Goal: Check status: Check status

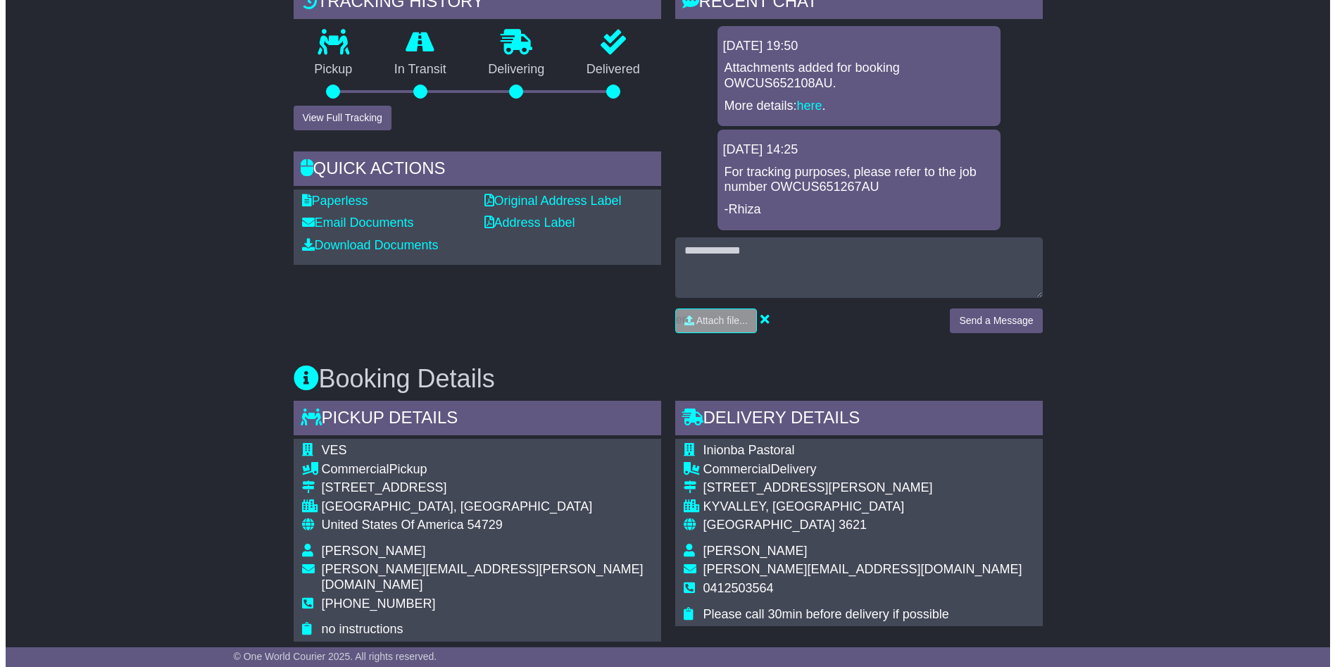
scroll to position [95, 0]
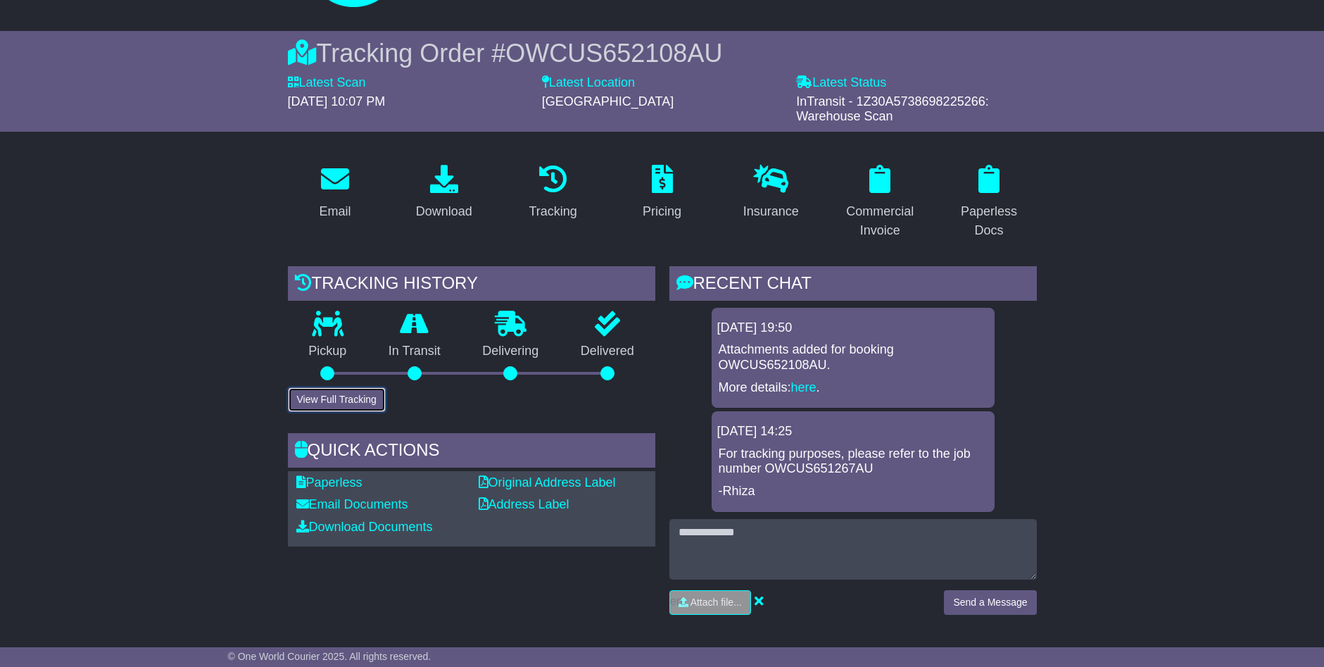
click at [357, 397] on button "View Full Tracking" at bounding box center [337, 399] width 98 height 25
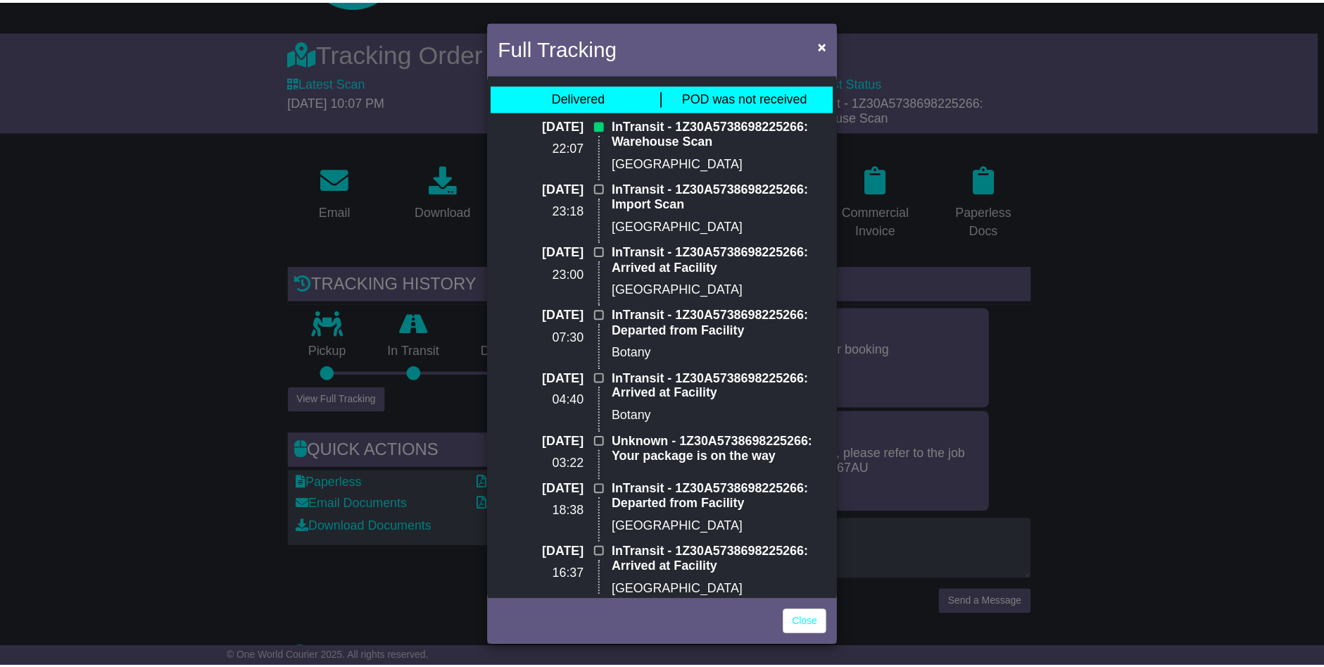
scroll to position [0, 0]
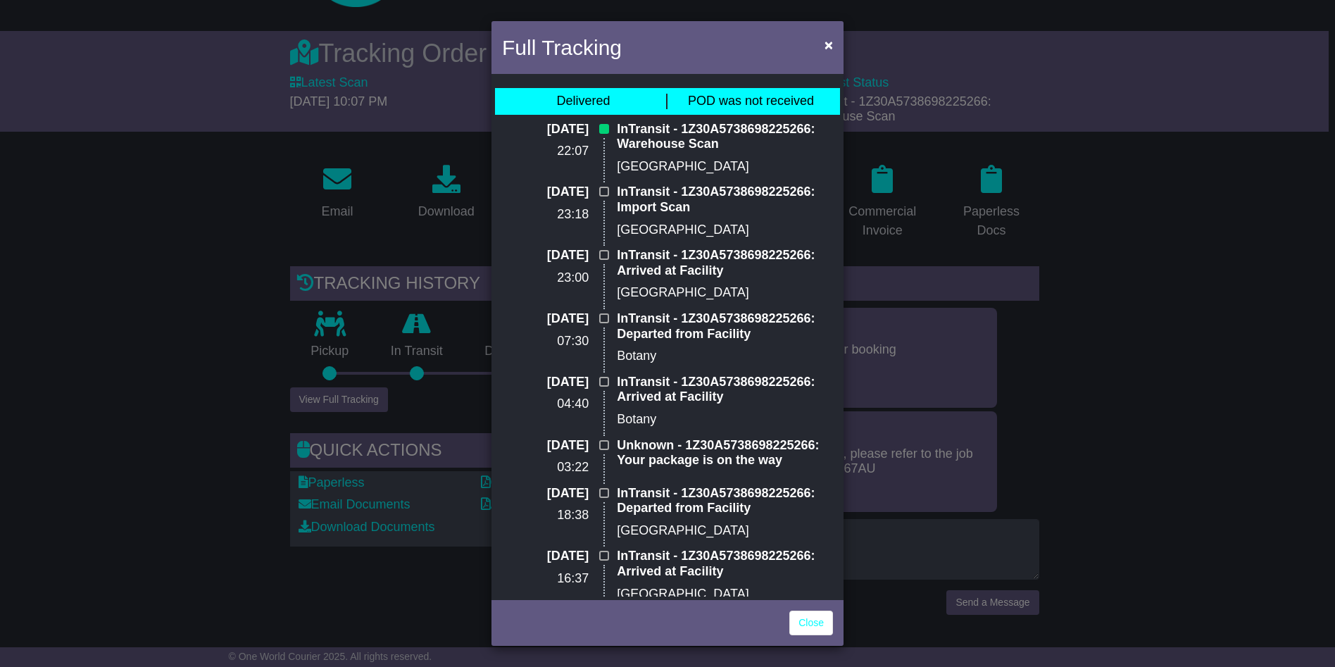
click at [195, 288] on div "Full Tracking × Delivered POD was not received 28 Sep 2025 22:07 InTransit - 1Z…" at bounding box center [667, 333] width 1335 height 667
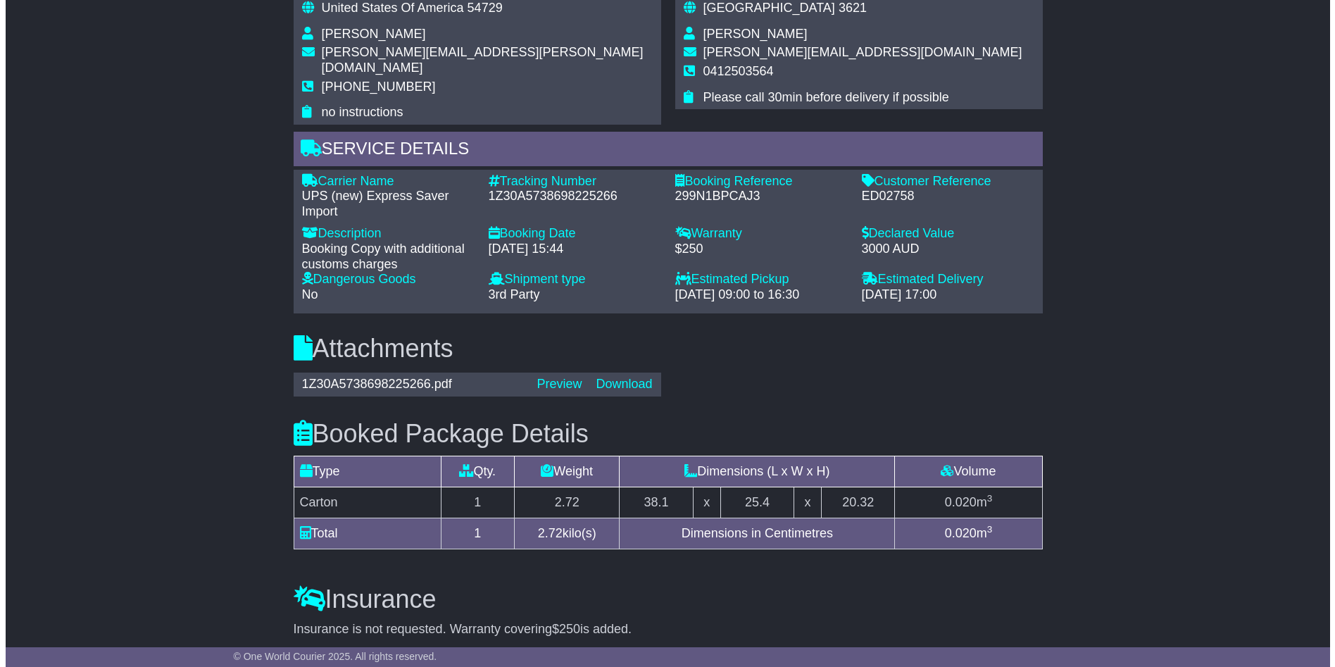
scroll to position [1081, 0]
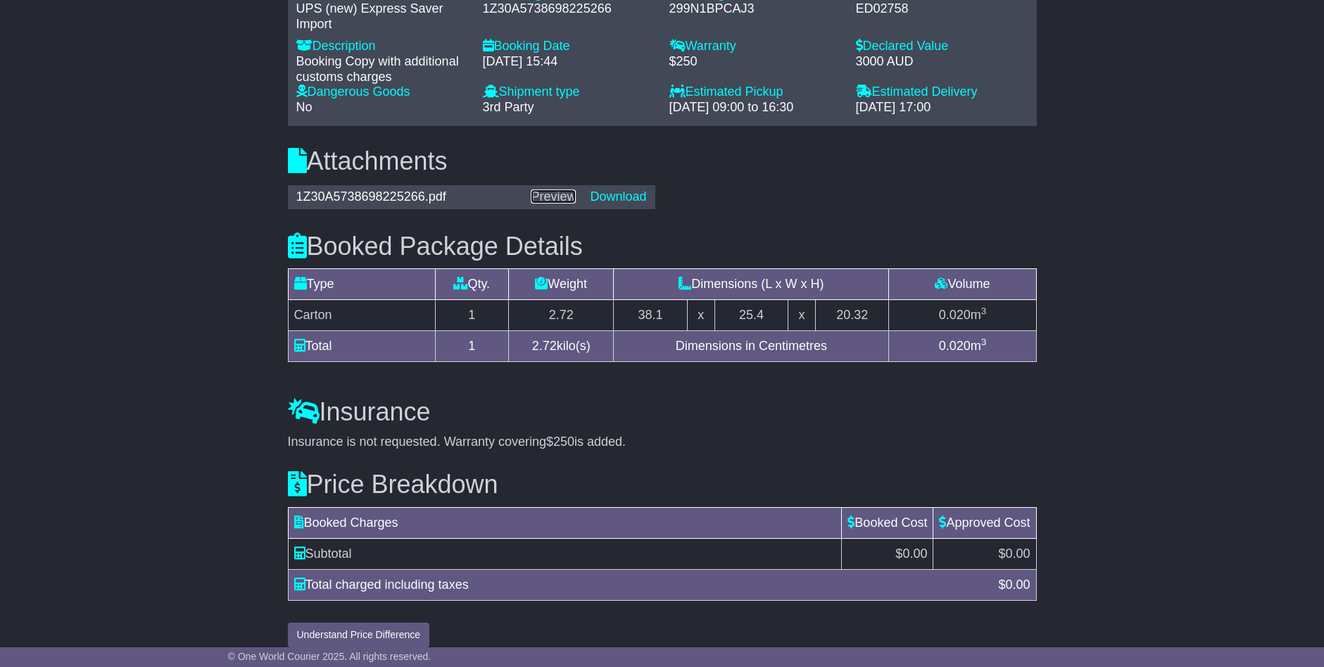
click at [548, 189] on link "Preview" at bounding box center [553, 196] width 45 height 14
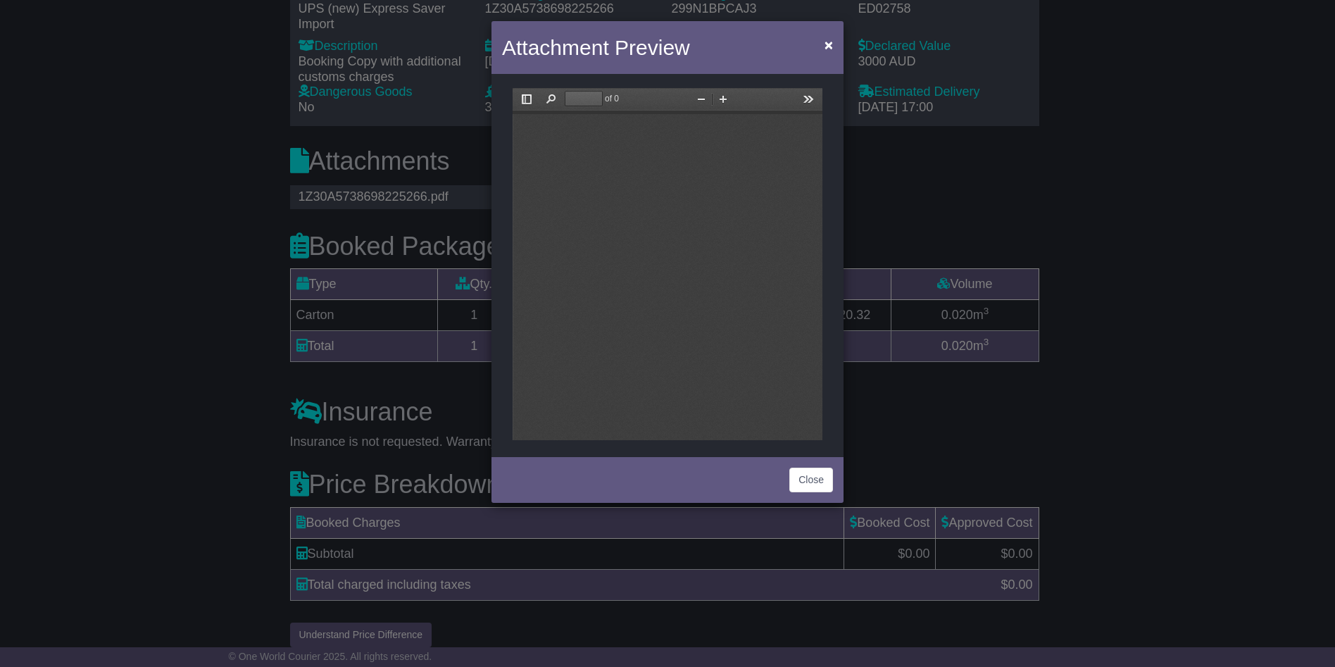
scroll to position [0, 0]
type input "*"
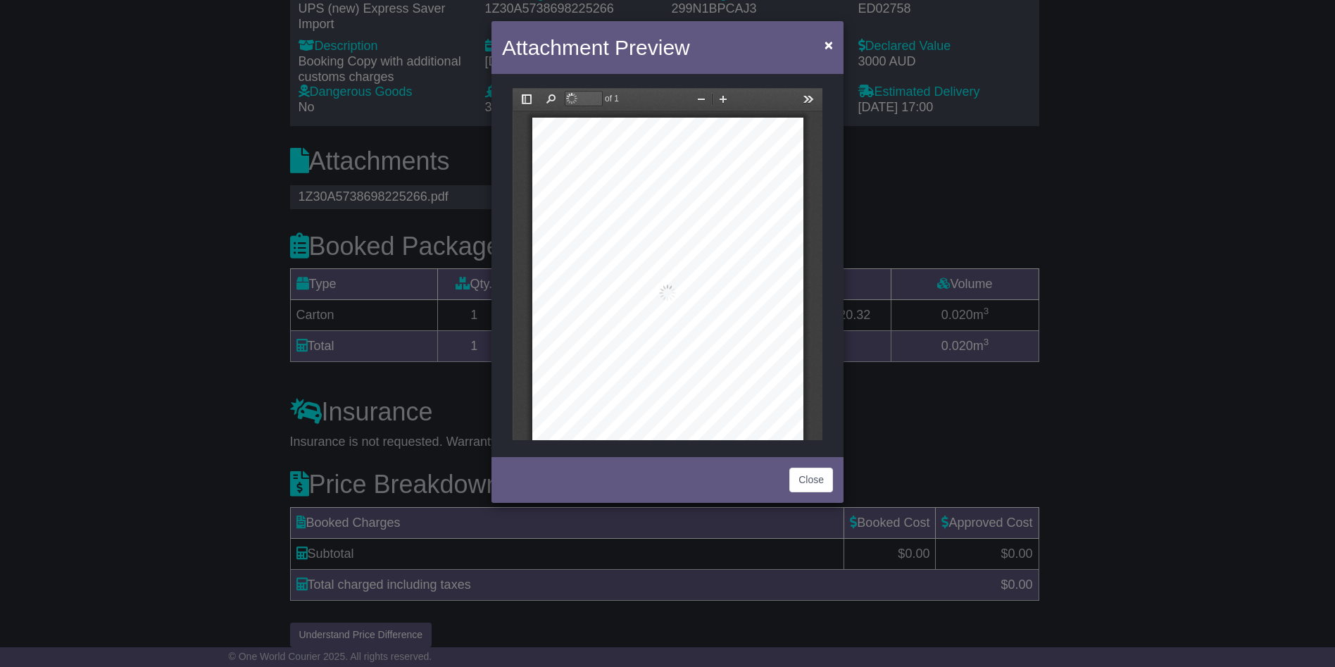
scroll to position [7, 0]
click at [725, 101] on button "Zoom In" at bounding box center [723, 99] width 23 height 18
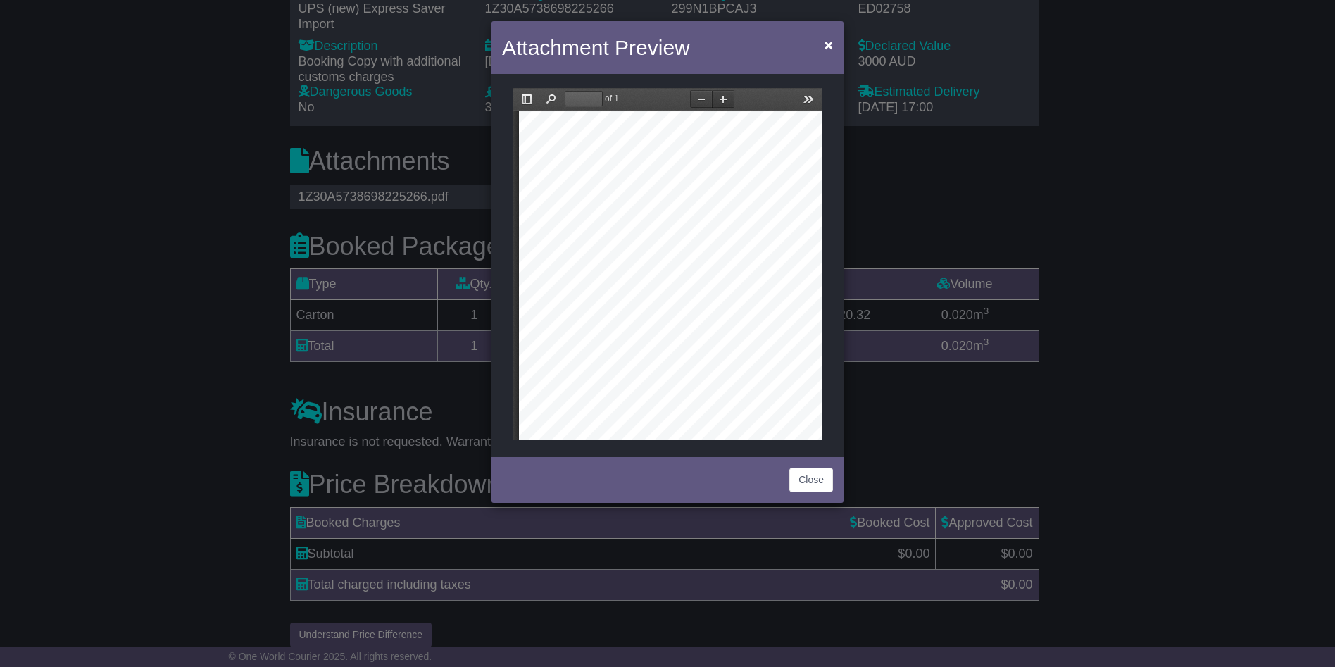
click at [725, 101] on button "Zoom In" at bounding box center [723, 99] width 23 height 18
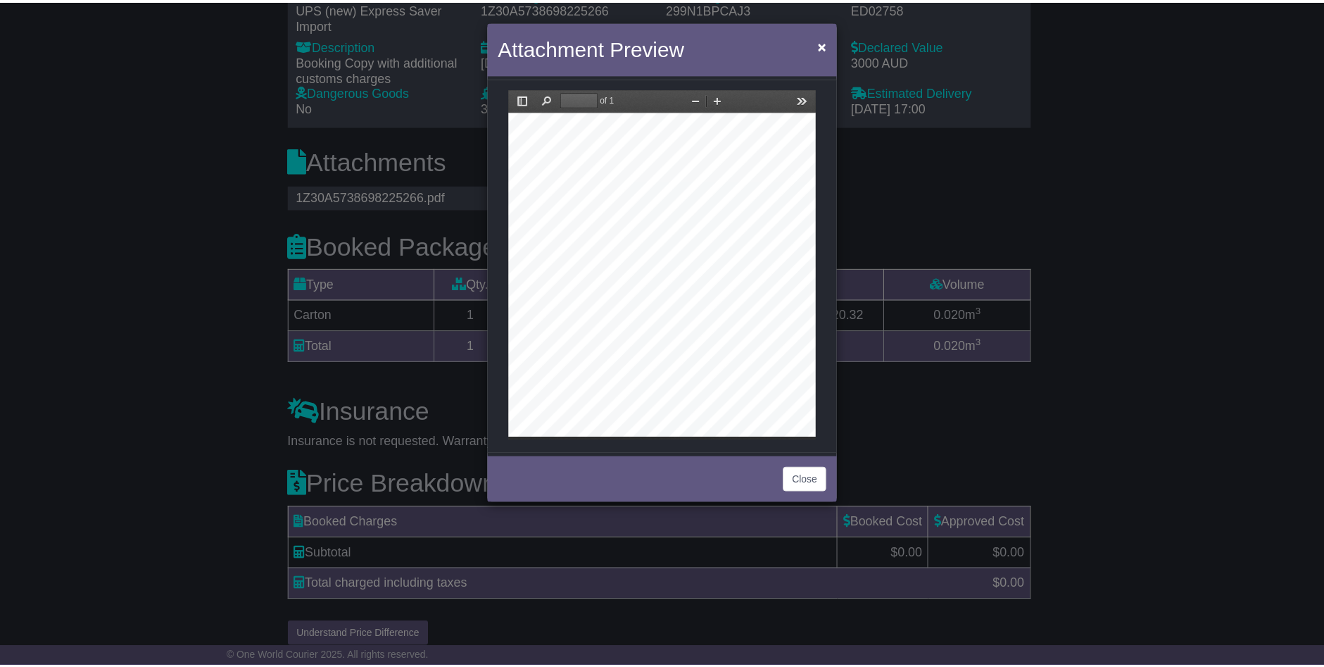
scroll to position [429, 206]
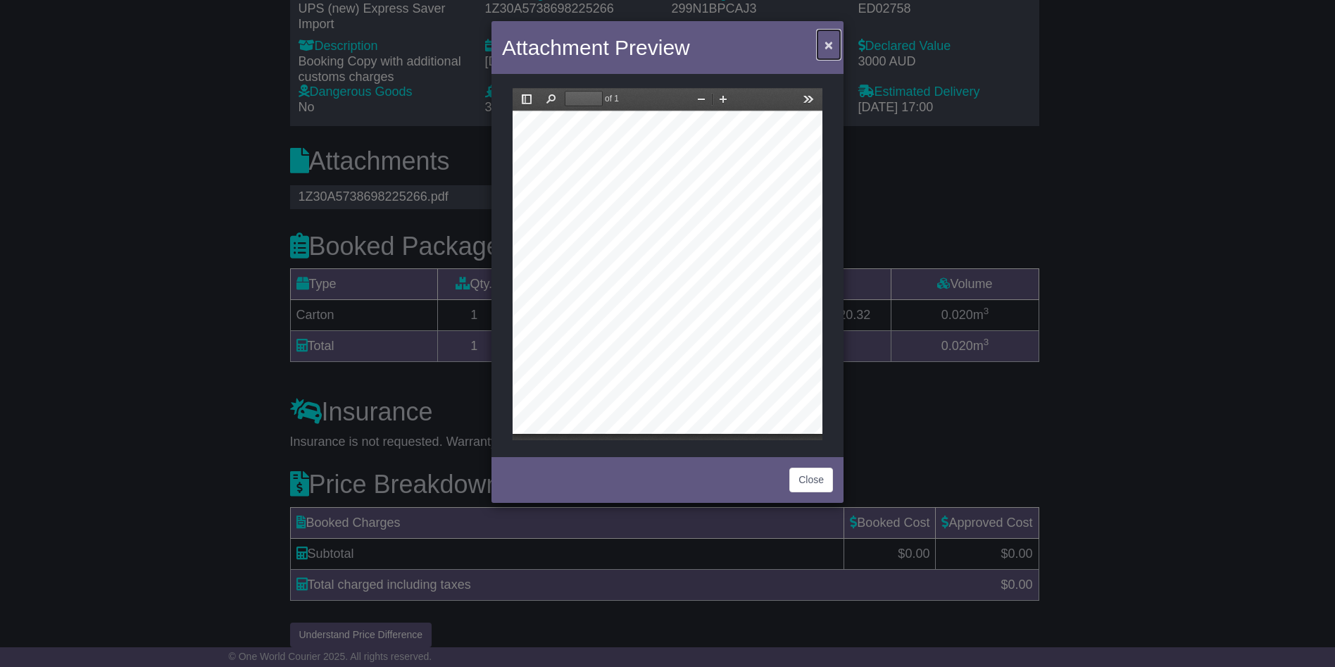
click at [830, 44] on span "×" at bounding box center [828, 45] width 8 height 16
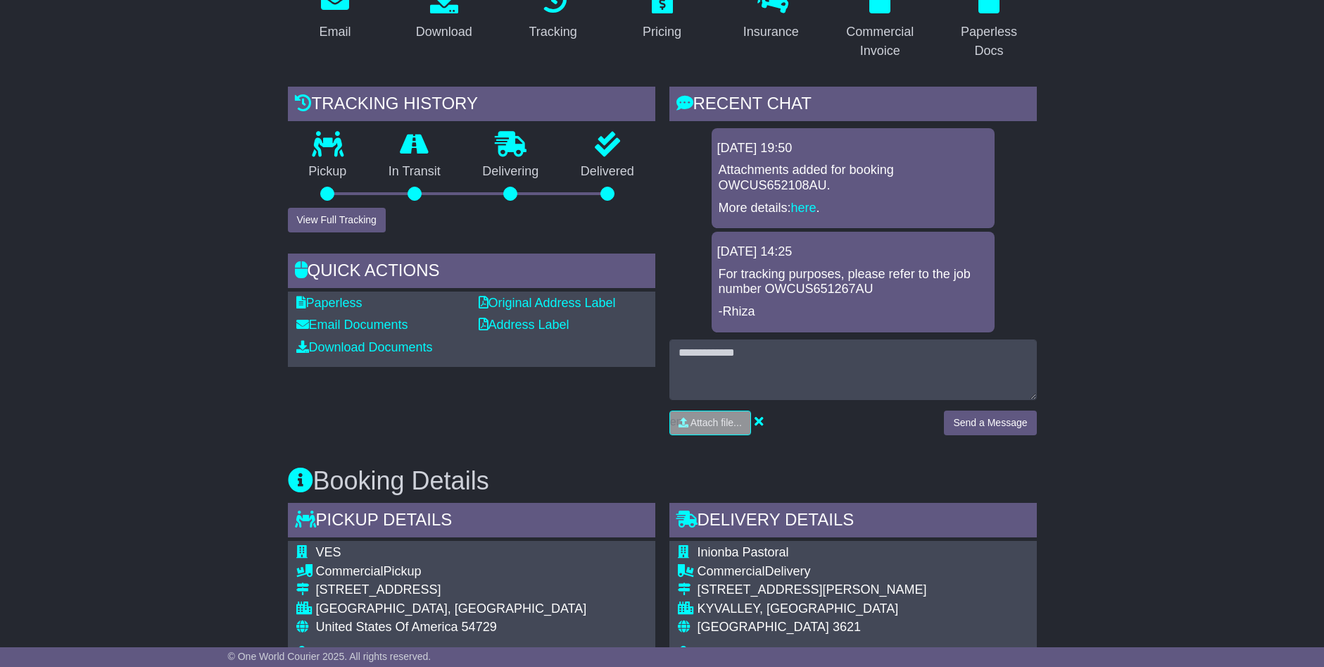
scroll to position [95, 0]
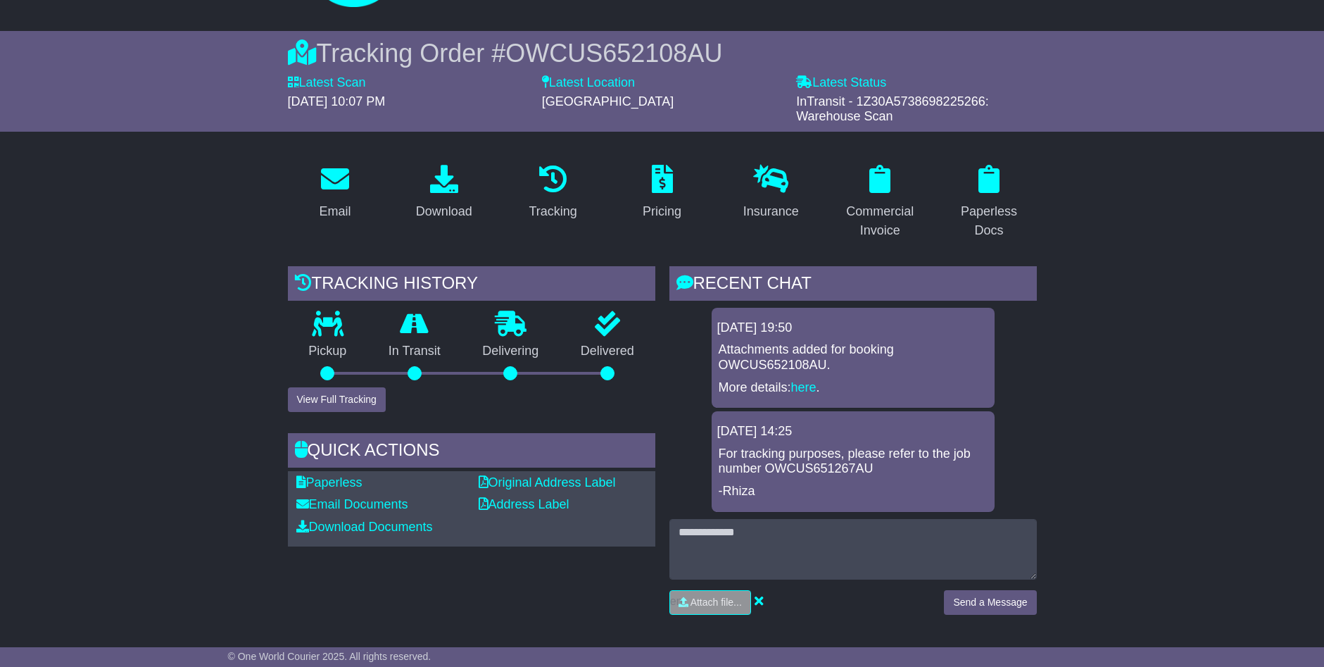
click at [609, 373] on div at bounding box center [607, 373] width 14 height 14
drag, startPoint x: 764, startPoint y: 467, endPoint x: 864, endPoint y: 465, distance: 100.7
click at [864, 465] on p "For tracking purposes, please refer to the job number OWCUS651267AU" at bounding box center [853, 461] width 269 height 30
copy p "OWCUS651267AU"
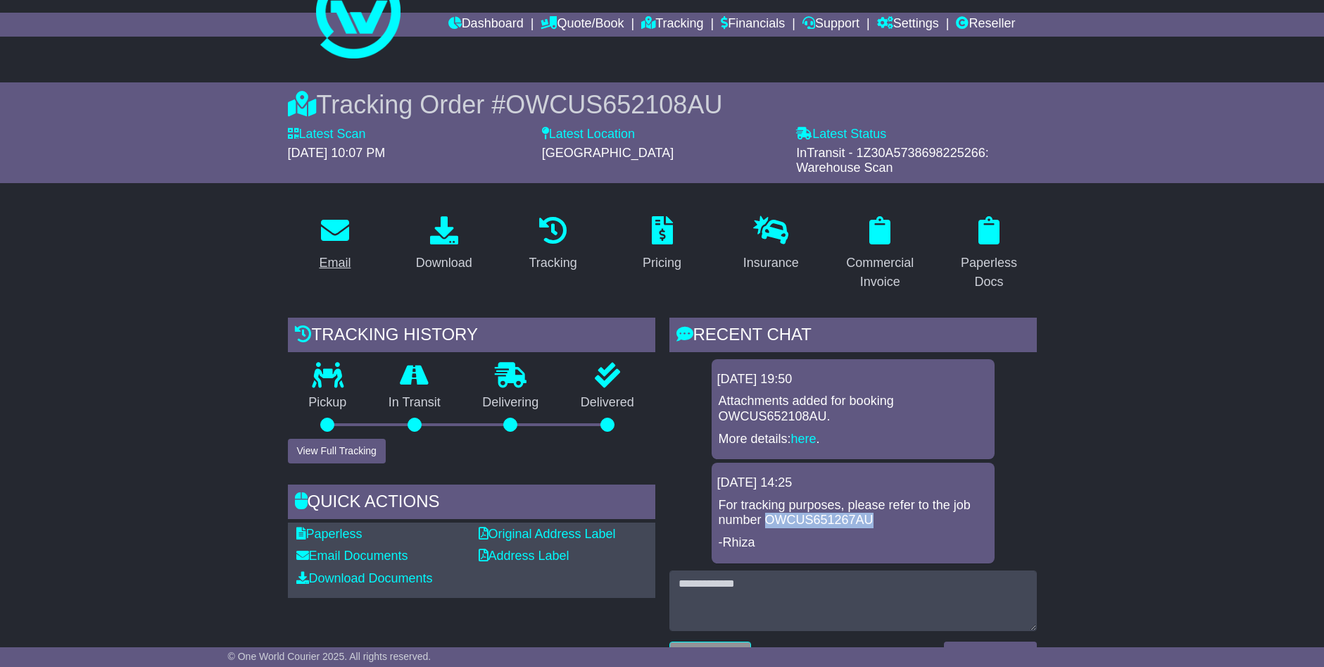
scroll to position [0, 0]
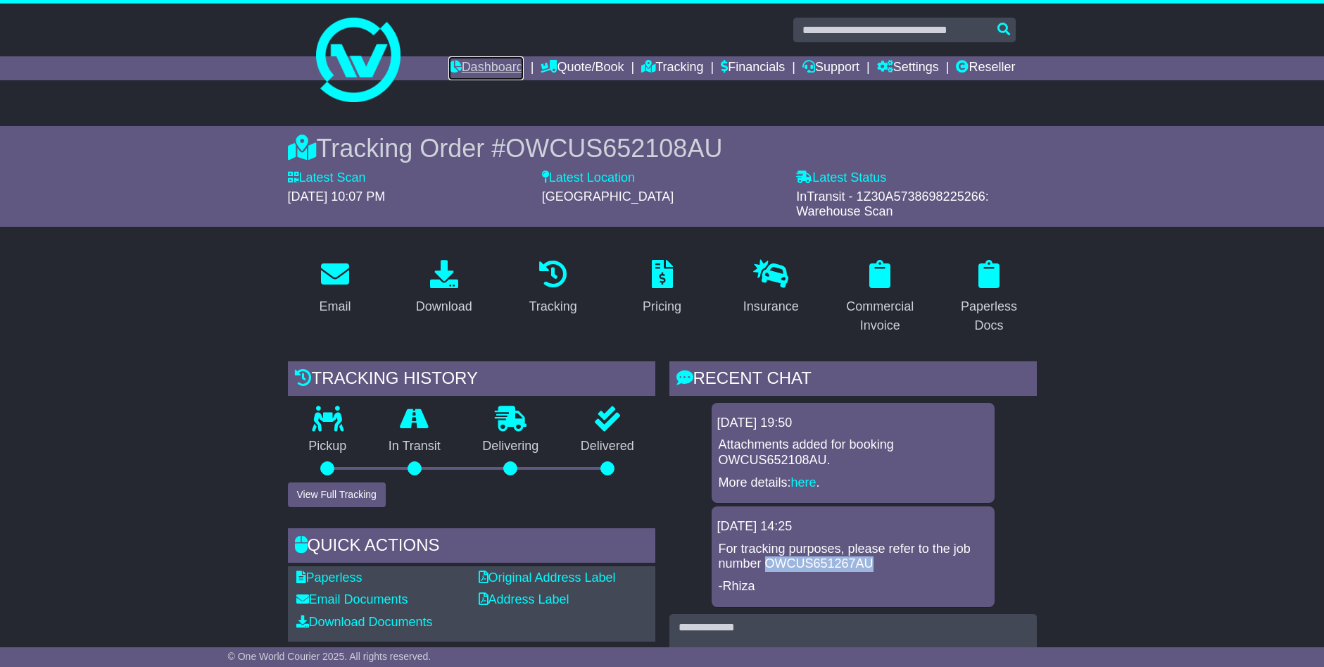
click at [491, 69] on link "Dashboard" at bounding box center [485, 68] width 75 height 24
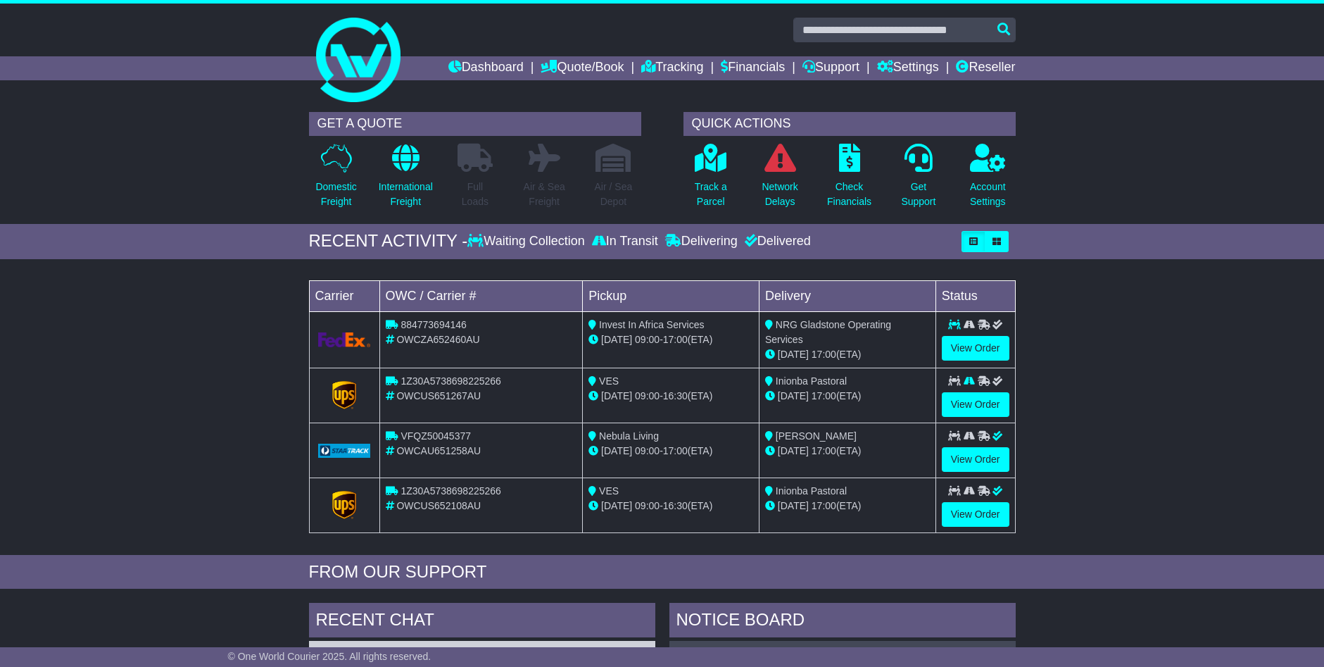
scroll to position [70, 0]
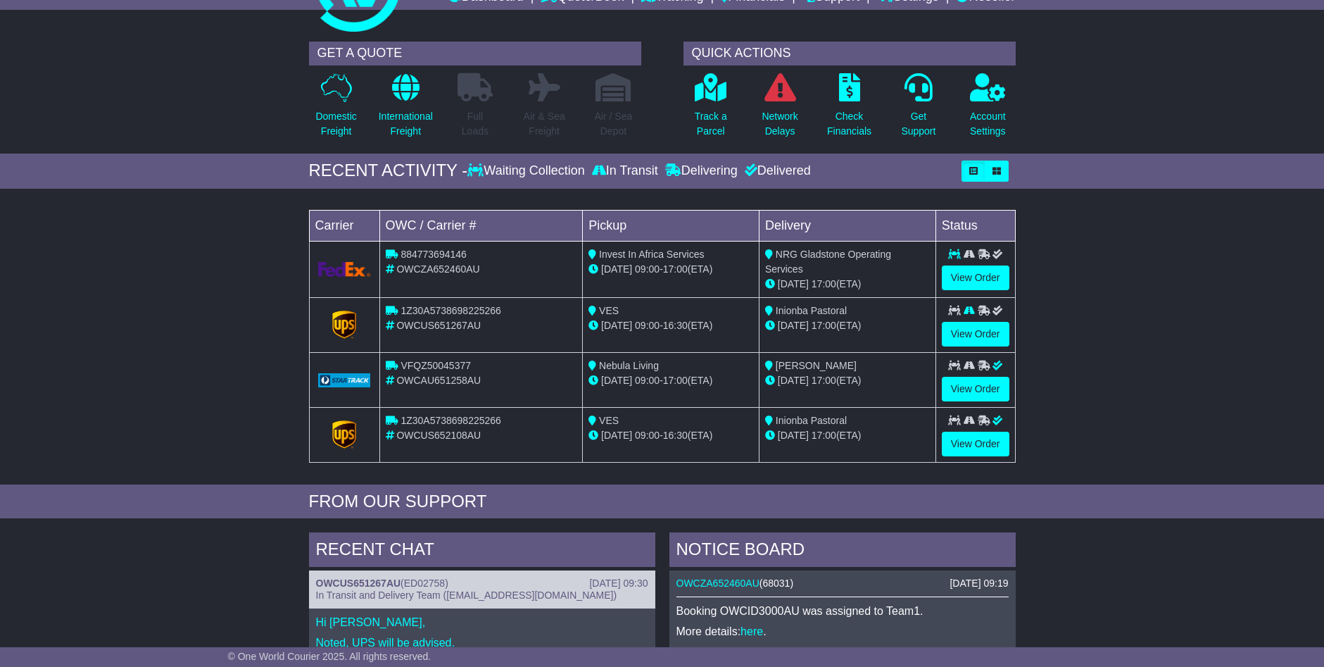
click at [784, 170] on div "Delivered" at bounding box center [776, 170] width 70 height 15
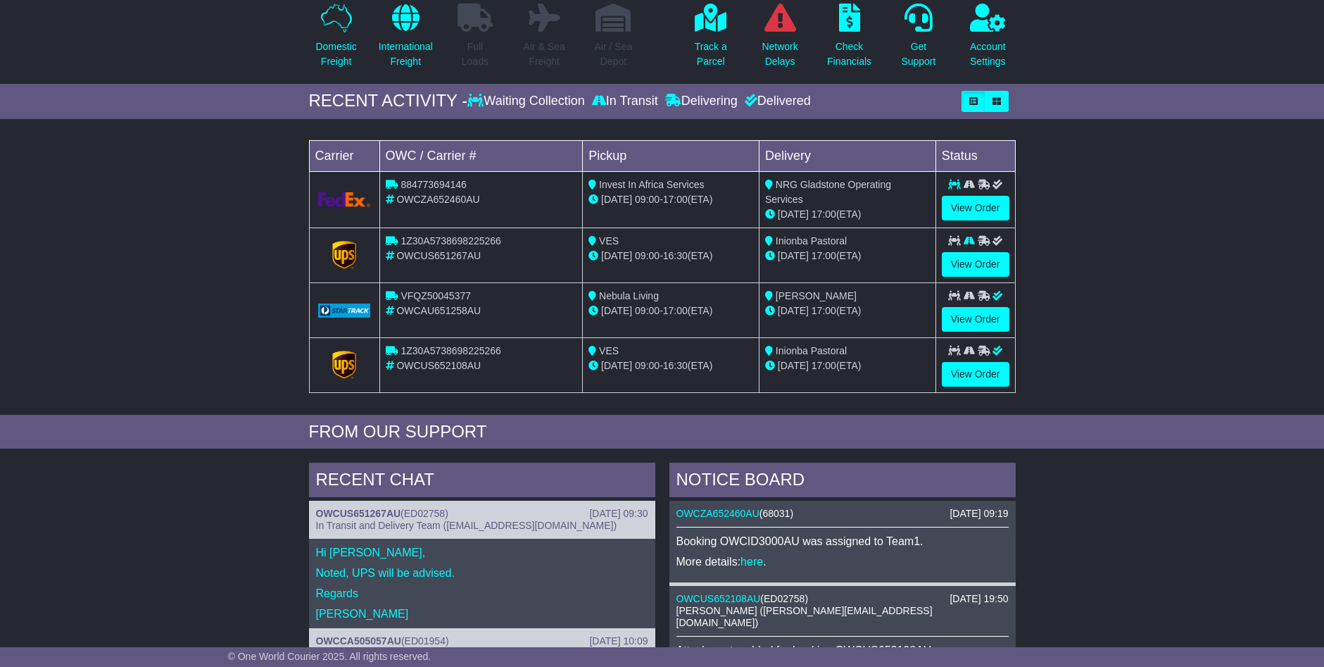
scroll to position [141, 0]
drag, startPoint x: 398, startPoint y: 367, endPoint x: 417, endPoint y: 354, distance: 23.4
click at [417, 354] on td "1Z30A5738698225266 OWCUS652108AU" at bounding box center [480, 363] width 203 height 55
drag, startPoint x: 417, startPoint y: 354, endPoint x: 476, endPoint y: 356, distance: 58.5
click at [474, 358] on div "OWCUS652108AU" at bounding box center [481, 365] width 191 height 15
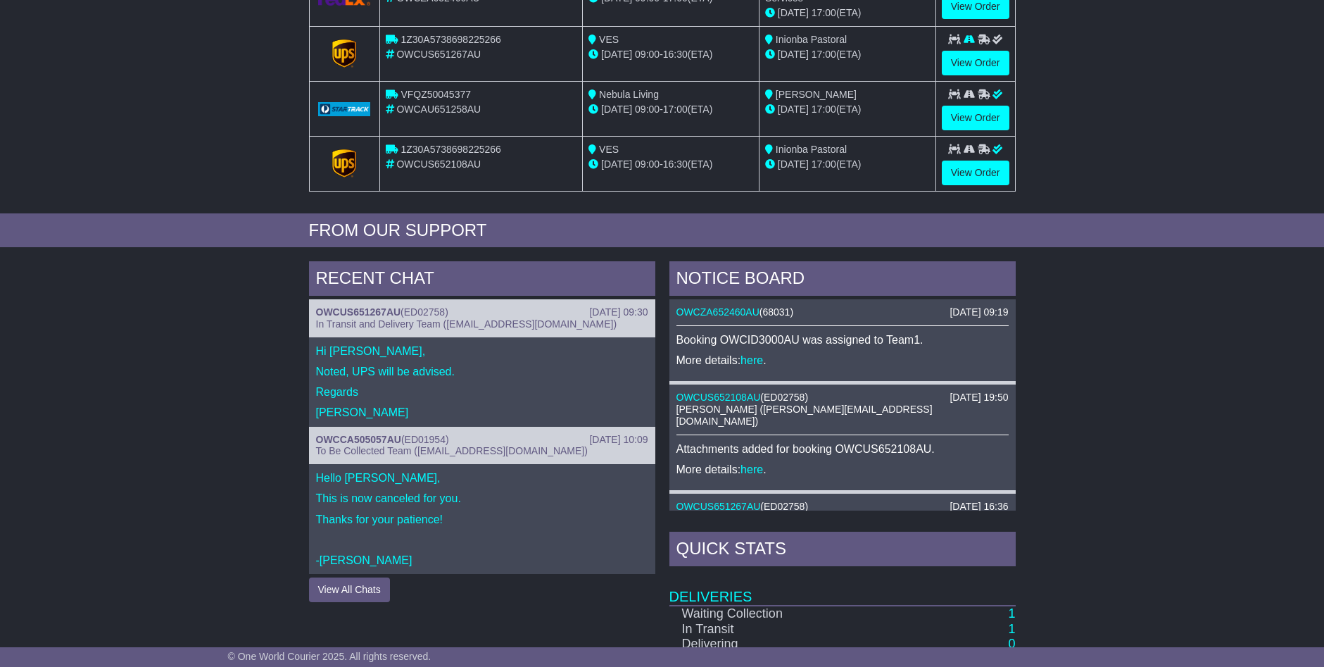
scroll to position [352, 0]
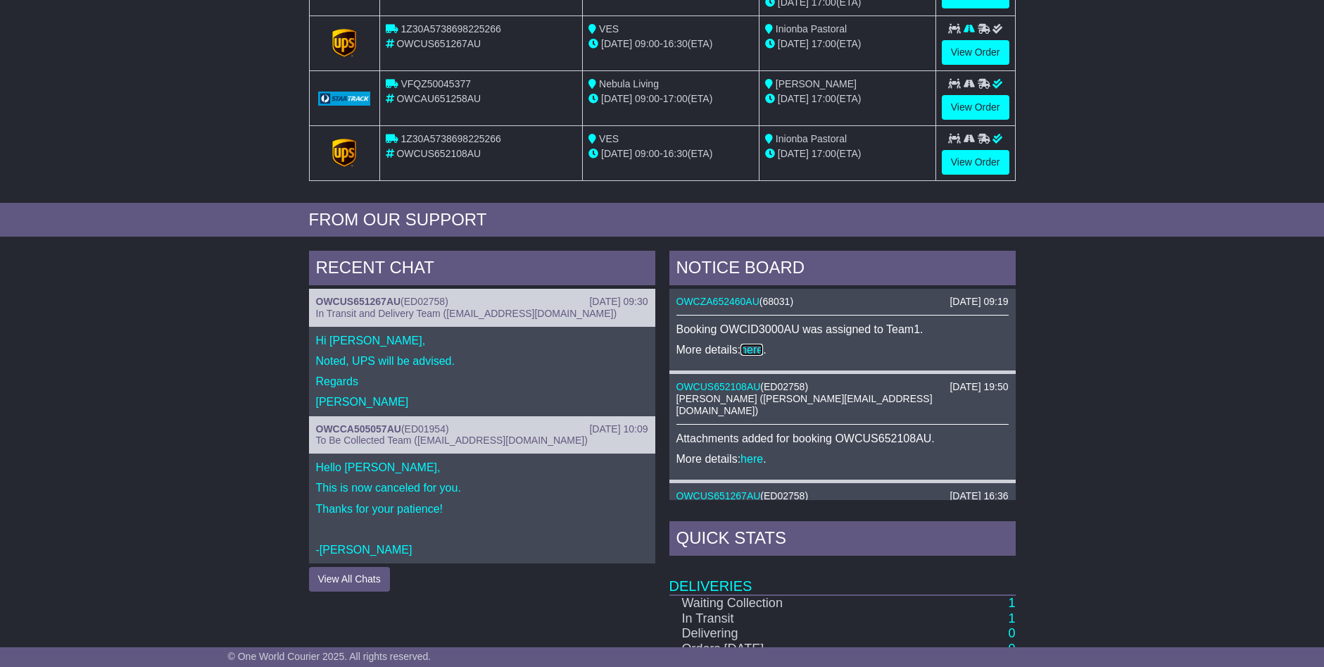
click at [761, 347] on link "here" at bounding box center [752, 350] width 23 height 12
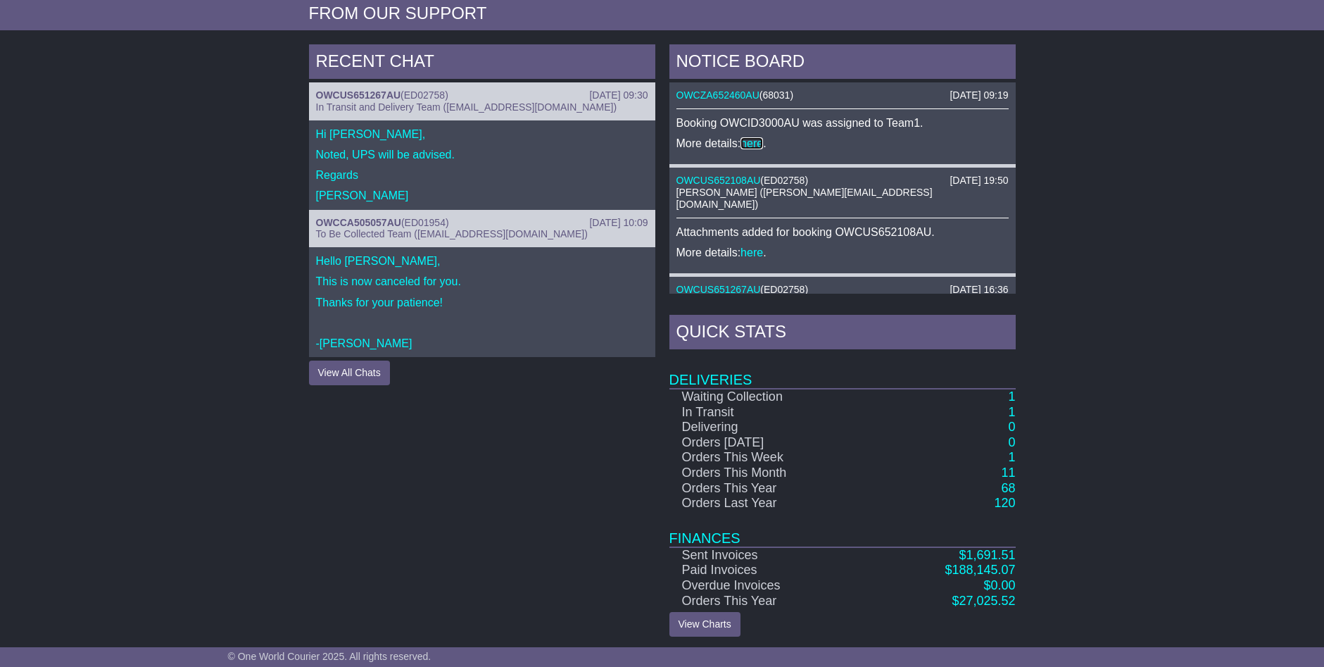
scroll to position [562, 0]
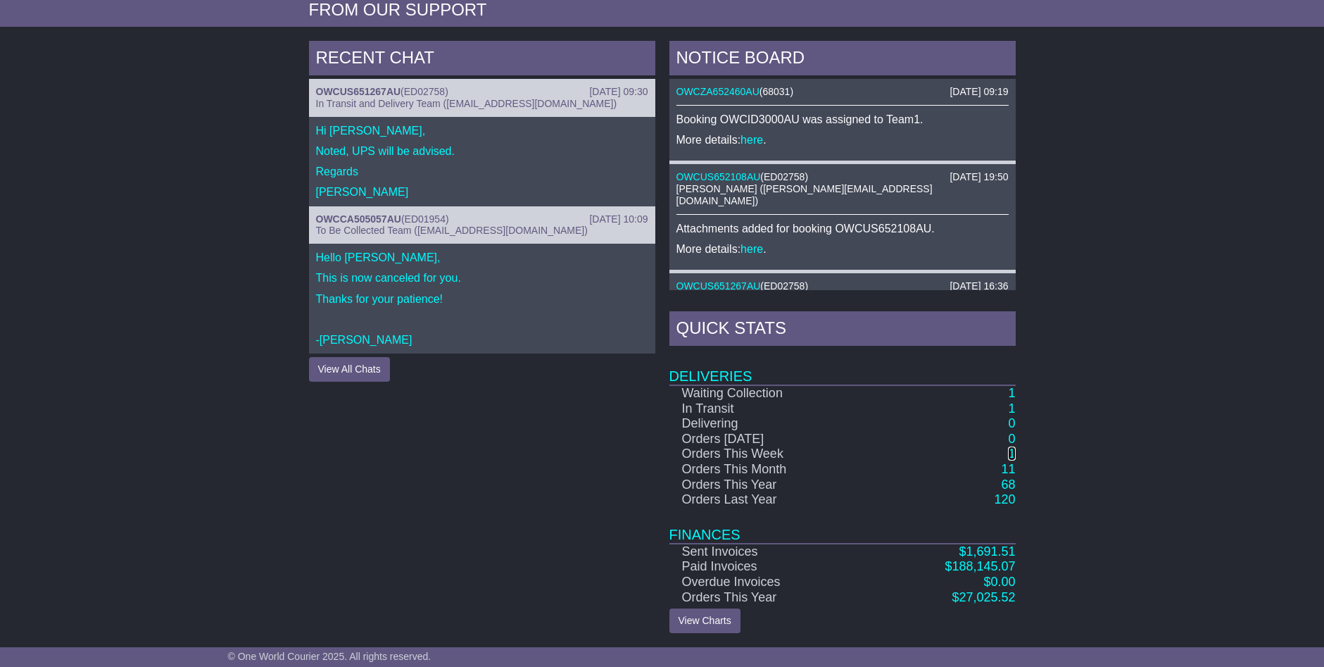
click at [1010, 453] on link "1" at bounding box center [1011, 453] width 7 height 14
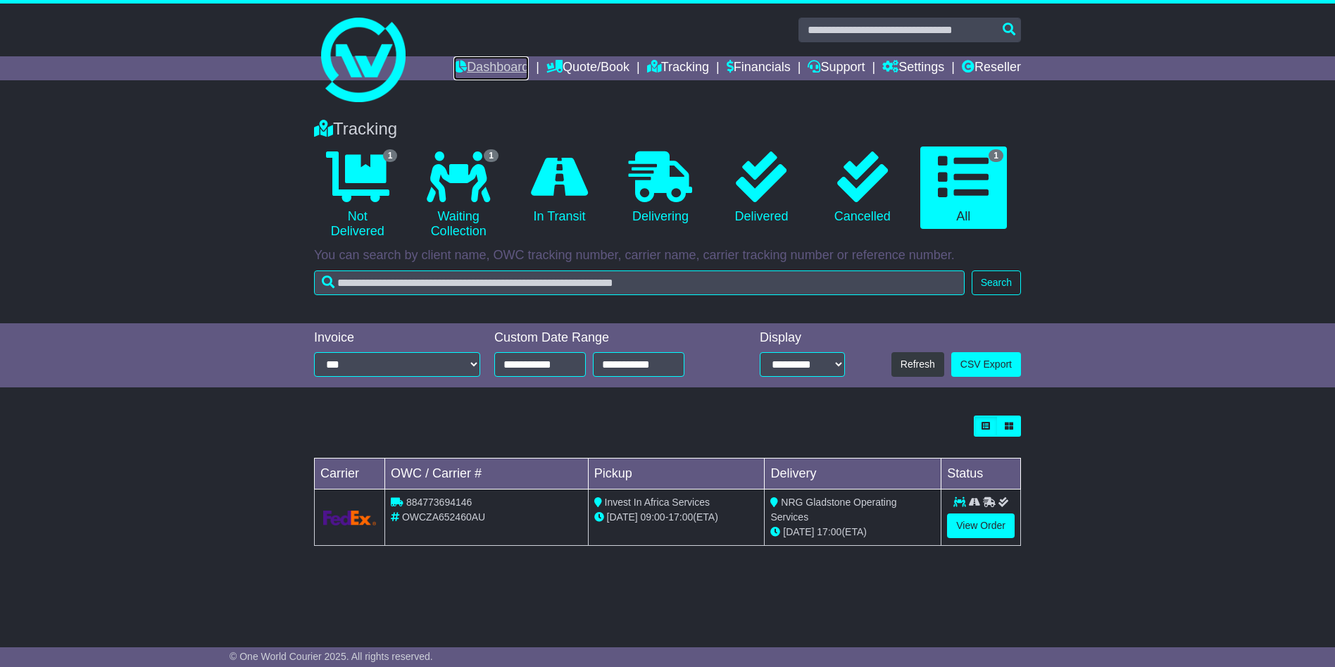
click at [474, 68] on link "Dashboard" at bounding box center [490, 68] width 75 height 24
